Goal: Complete application form

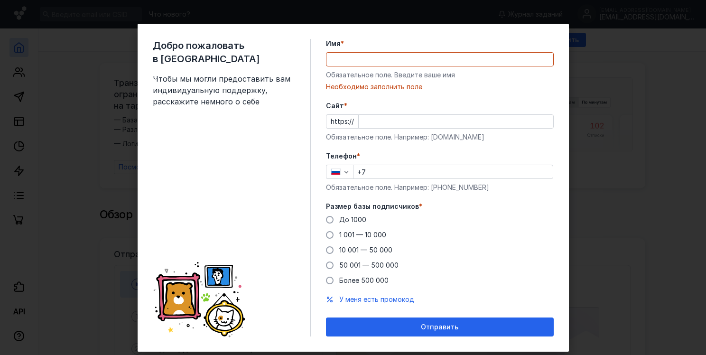
click at [257, 158] on div "Добро пожаловать в Sendsay Чтобы мы могли предоставить вам индивидуальную подде…" at bounding box center [232, 188] width 158 height 298
click at [358, 61] on input "Имя *" at bounding box center [440, 59] width 227 height 13
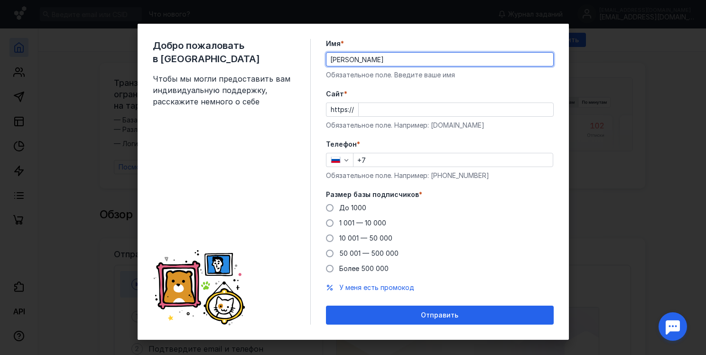
type input "[PERSON_NAME]"
click at [400, 156] on input "+7" at bounding box center [453, 159] width 199 height 13
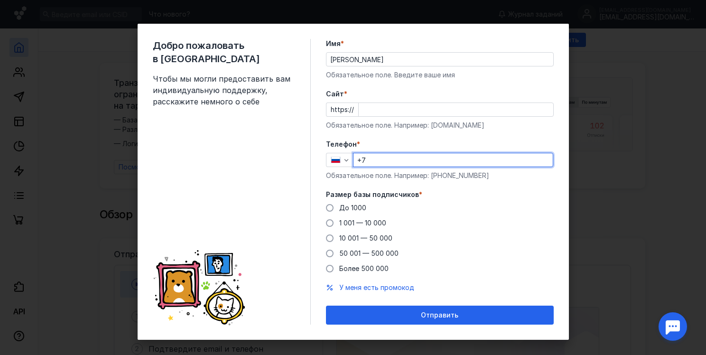
type input "[PHONE_NUMBER]"
click at [387, 113] on input "Cайт *" at bounding box center [456, 109] width 195 height 13
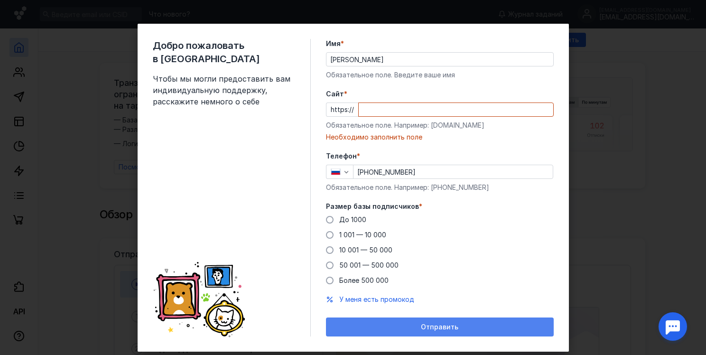
click at [417, 306] on form "Имя * [PERSON_NAME] Обязательное поле. Введите ваше имя [PERSON_NAME] * https:/…" at bounding box center [440, 188] width 228 height 298
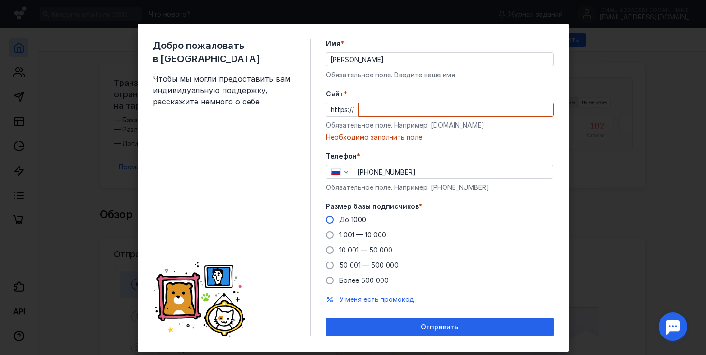
click at [346, 220] on span "До 1000" at bounding box center [352, 219] width 27 height 8
click at [0, 0] on input "До 1000" at bounding box center [0, 0] width 0 height 0
click at [363, 111] on input "Cайт *" at bounding box center [456, 109] width 195 height 13
drag, startPoint x: 475, startPoint y: 123, endPoint x: 435, endPoint y: 127, distance: 40.0
click at [435, 127] on div "Обязательное поле. Например: [DOMAIN_NAME]" at bounding box center [440, 125] width 228 height 9
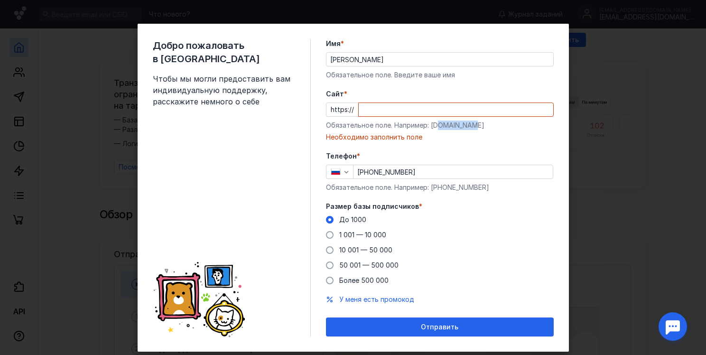
click at [429, 129] on div "Обязательное поле. Например: [DOMAIN_NAME]" at bounding box center [440, 125] width 228 height 9
drag, startPoint x: 429, startPoint y: 129, endPoint x: 484, endPoint y: 127, distance: 55.6
click at [484, 127] on div "Обязательное поле. Например: [DOMAIN_NAME]" at bounding box center [440, 125] width 228 height 9
copy div "[DOMAIN_NAME]"
click at [414, 112] on input "Cайт *" at bounding box center [456, 109] width 195 height 13
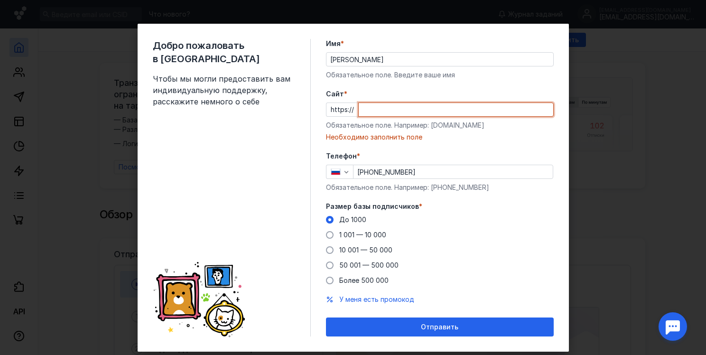
paste input "[DOMAIN_NAME]"
type input "[DOMAIN_NAME]"
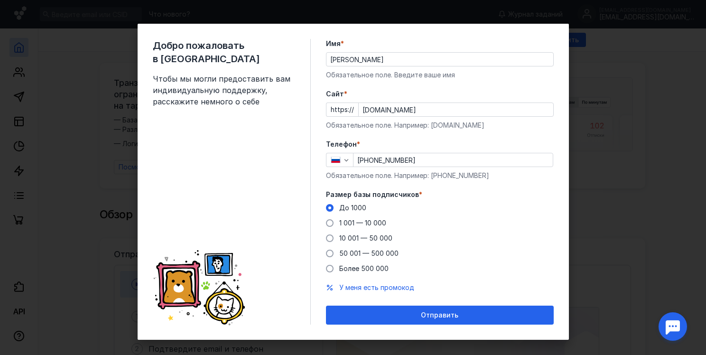
click at [498, 186] on form "Имя * [PERSON_NAME] Обязательное поле. Введите ваше имя [PERSON_NAME] * https:/…" at bounding box center [440, 182] width 228 height 286
click at [423, 327] on div "Добро пожаловать в Sendsay Чтобы мы могли предоставить вам индивидуальную подде…" at bounding box center [353, 182] width 431 height 316
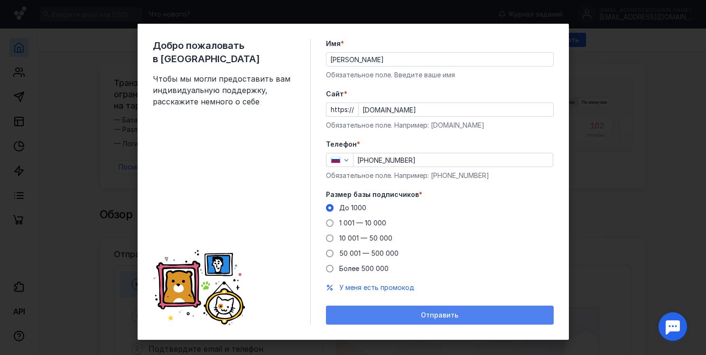
click at [425, 320] on div "Отправить" at bounding box center [440, 315] width 228 height 19
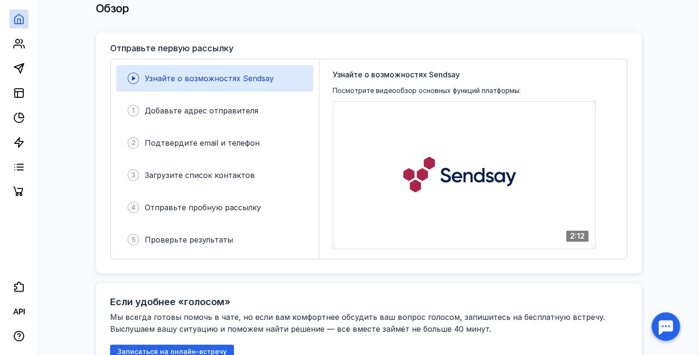
scroll to position [190, 0]
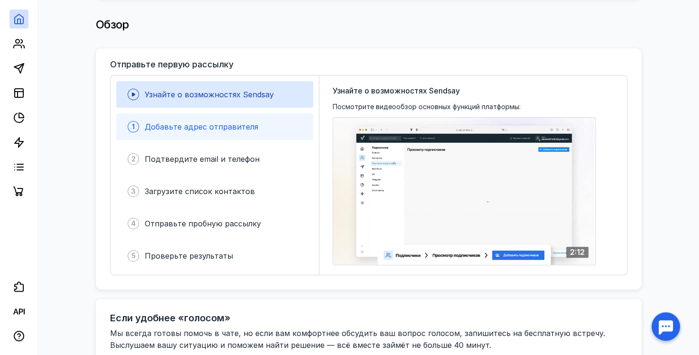
click at [200, 122] on span "Добавьте адрес отправителя" at bounding box center [201, 126] width 113 height 9
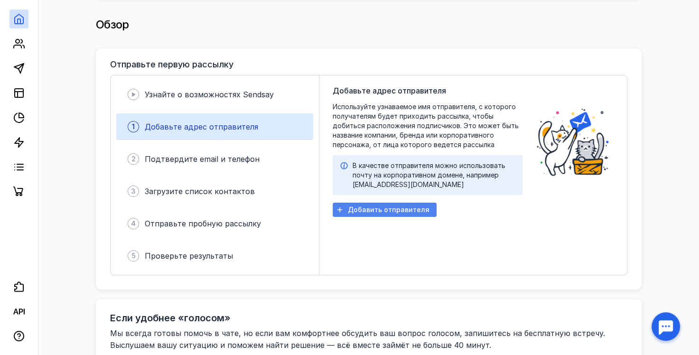
click at [366, 206] on span "Добавить отправителя" at bounding box center [389, 210] width 82 height 8
